Goal: Transaction & Acquisition: Purchase product/service

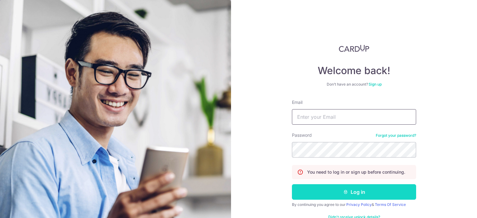
type input "[EMAIL_ADDRESS][DOMAIN_NAME]"
click at [367, 192] on button "Log in" at bounding box center [354, 192] width 124 height 16
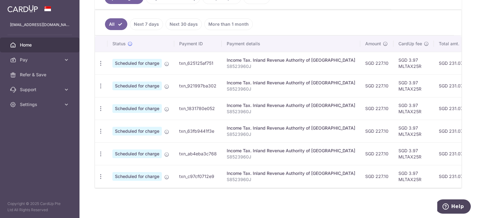
scroll to position [158, 0]
click at [53, 61] on span "Pay" at bounding box center [40, 60] width 41 height 6
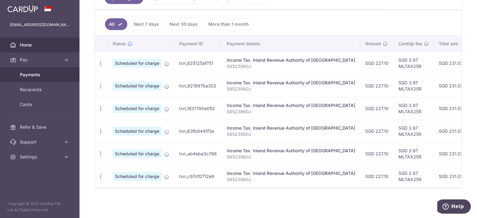
click at [37, 77] on span "Payments" at bounding box center [40, 75] width 41 height 6
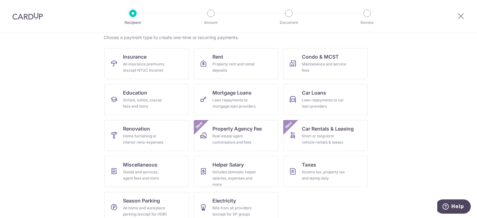
scroll to position [59, 0]
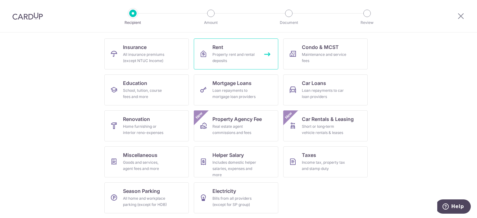
click at [247, 48] on link "Rent Property rent and rental deposits" at bounding box center [236, 53] width 84 height 31
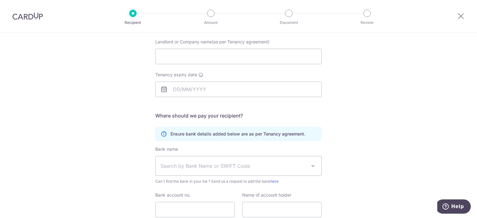
scroll to position [109, 0]
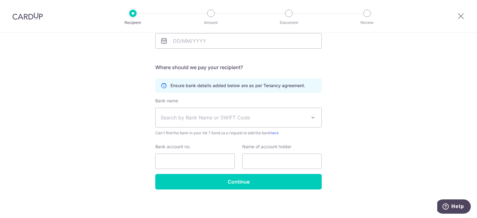
click at [26, 18] on img at bounding box center [27, 15] width 30 height 7
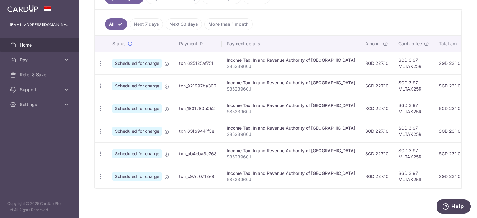
scroll to position [26, 0]
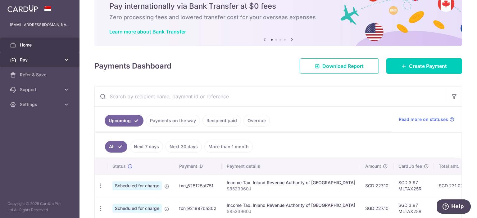
click at [40, 57] on span "Pay" at bounding box center [40, 60] width 41 height 6
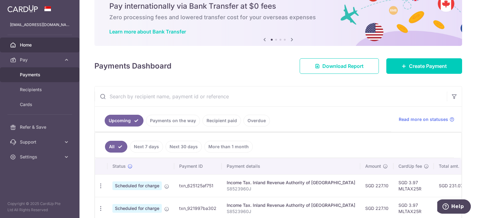
click at [39, 78] on link "Payments" at bounding box center [39, 74] width 79 height 15
